Goal: Task Accomplishment & Management: Use online tool/utility

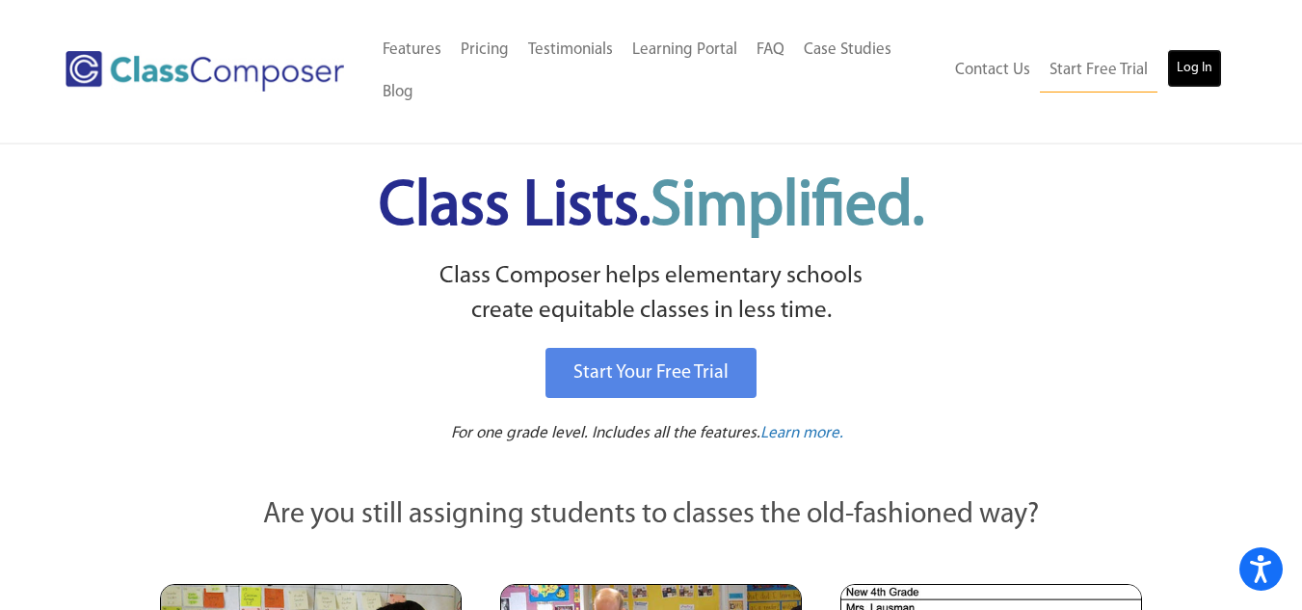
click at [1201, 74] on link "Log In" at bounding box center [1194, 68] width 55 height 39
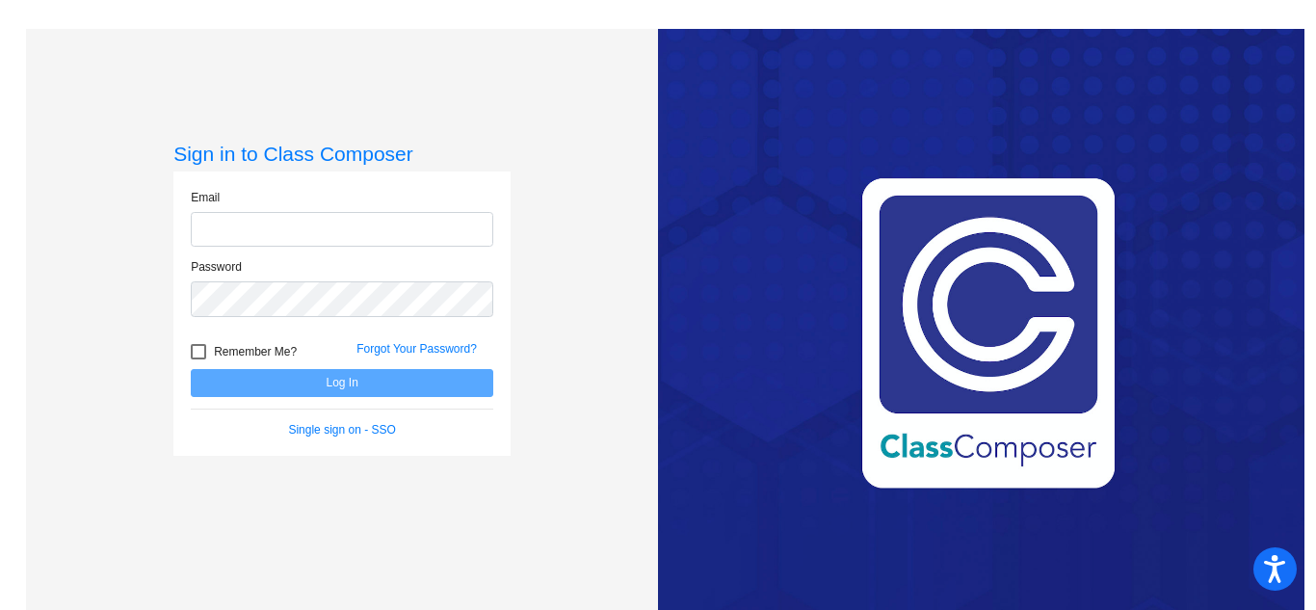
type input "[PERSON_NAME][EMAIL_ADDRESS][PERSON_NAME][DOMAIN_NAME]"
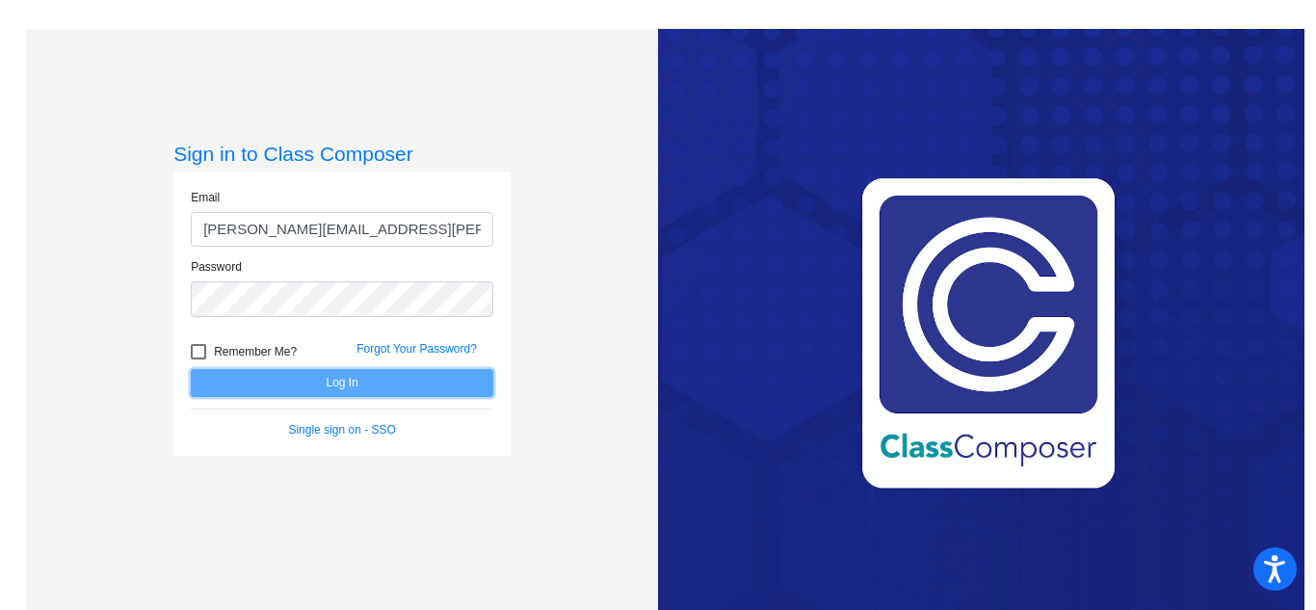
click at [335, 385] on button "Log In" at bounding box center [342, 383] width 302 height 28
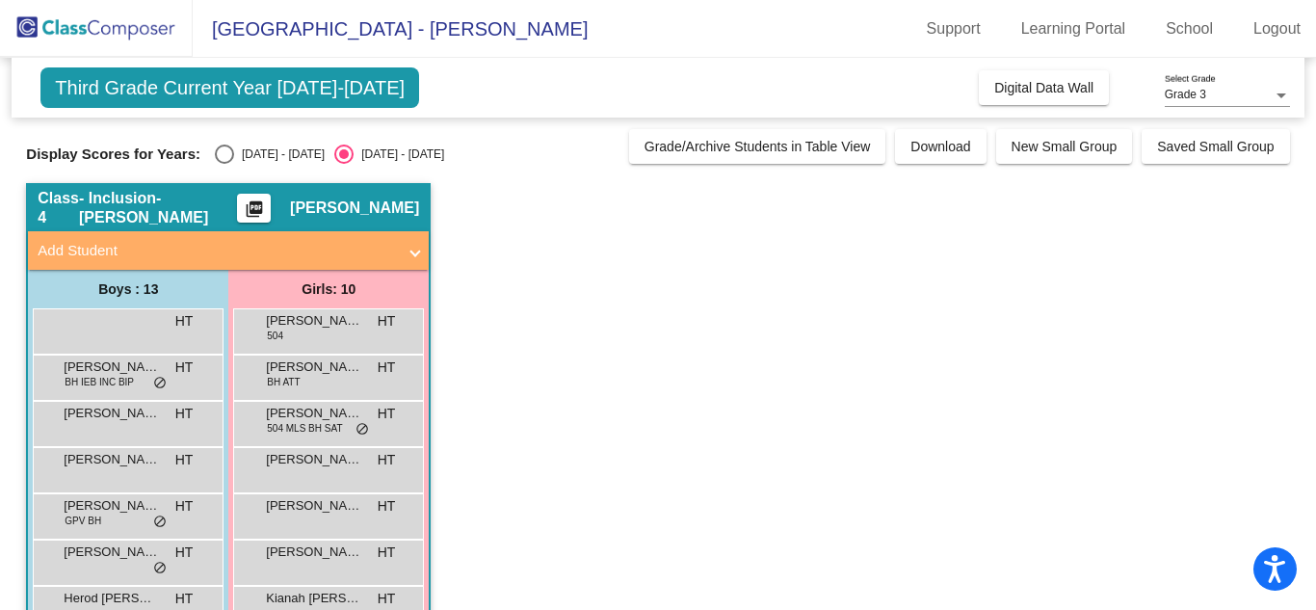
scroll to position [32, 0]
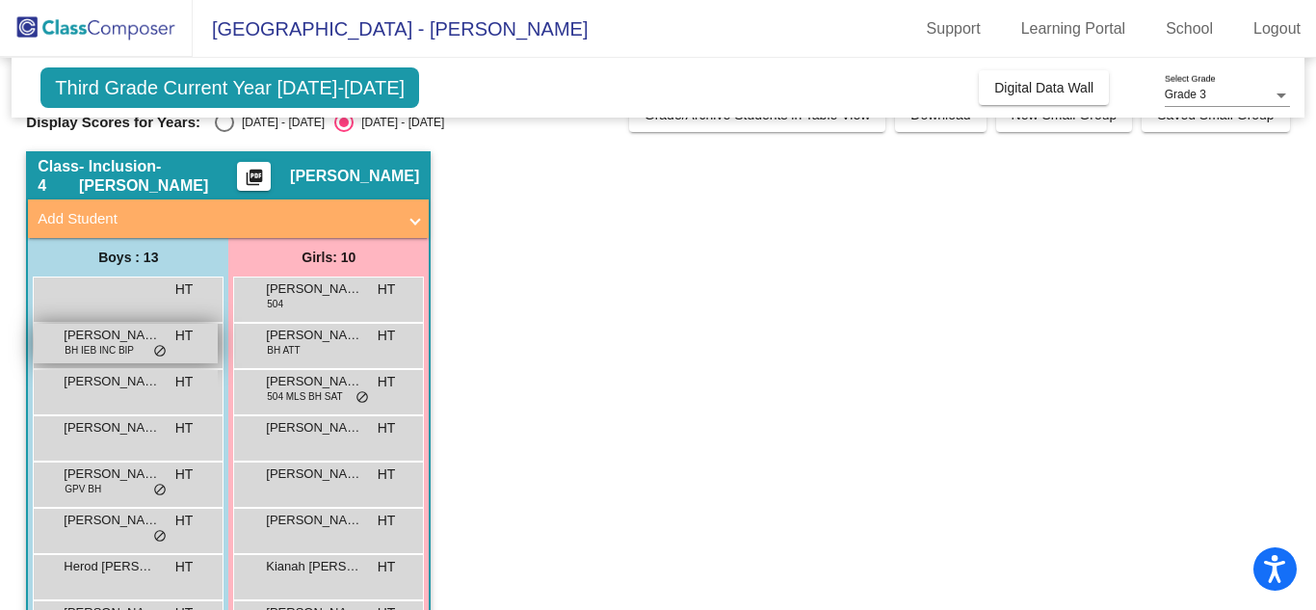
click at [119, 354] on span "BH IEB INC BIP" at bounding box center [99, 350] width 69 height 14
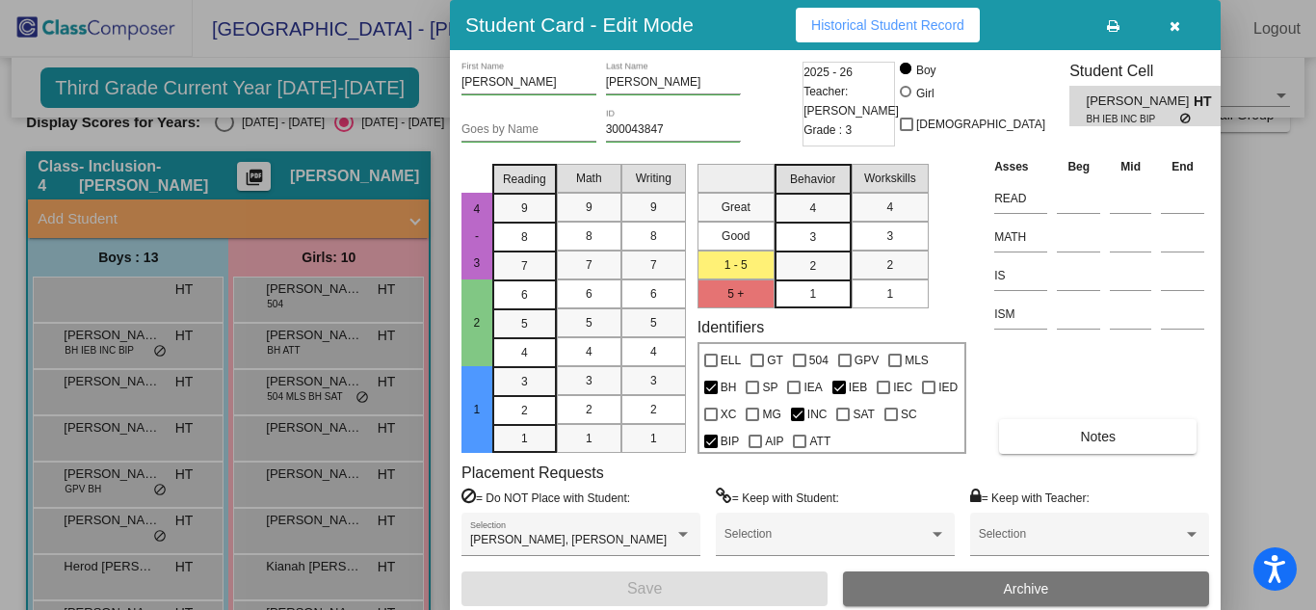
click at [12, 398] on div at bounding box center [658, 305] width 1316 height 610
